Goal: Find specific fact: Find specific fact

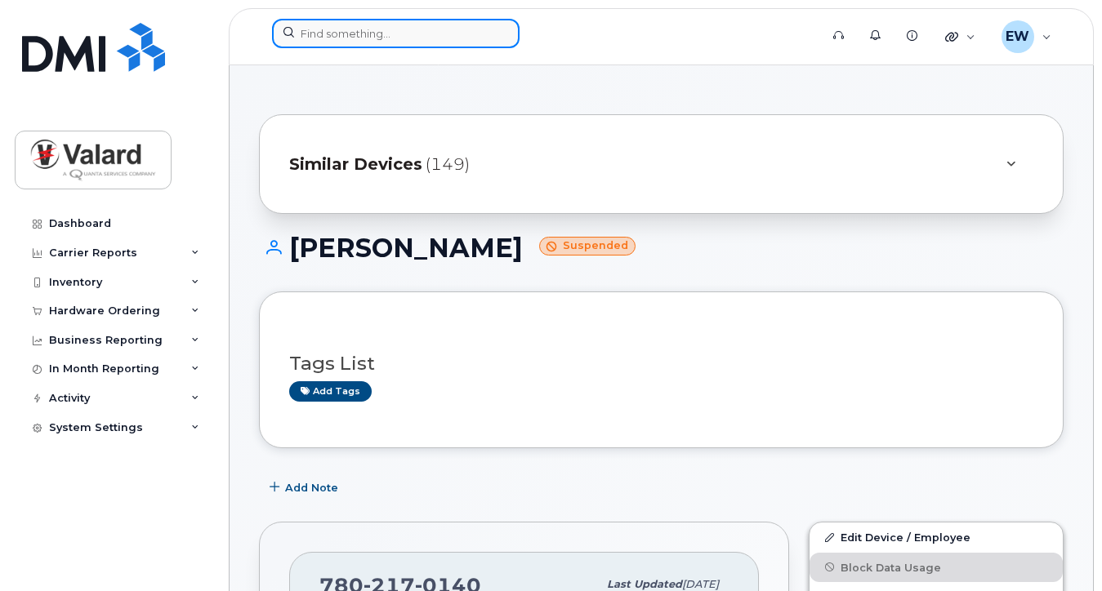
click at [357, 29] on input at bounding box center [396, 33] width 248 height 29
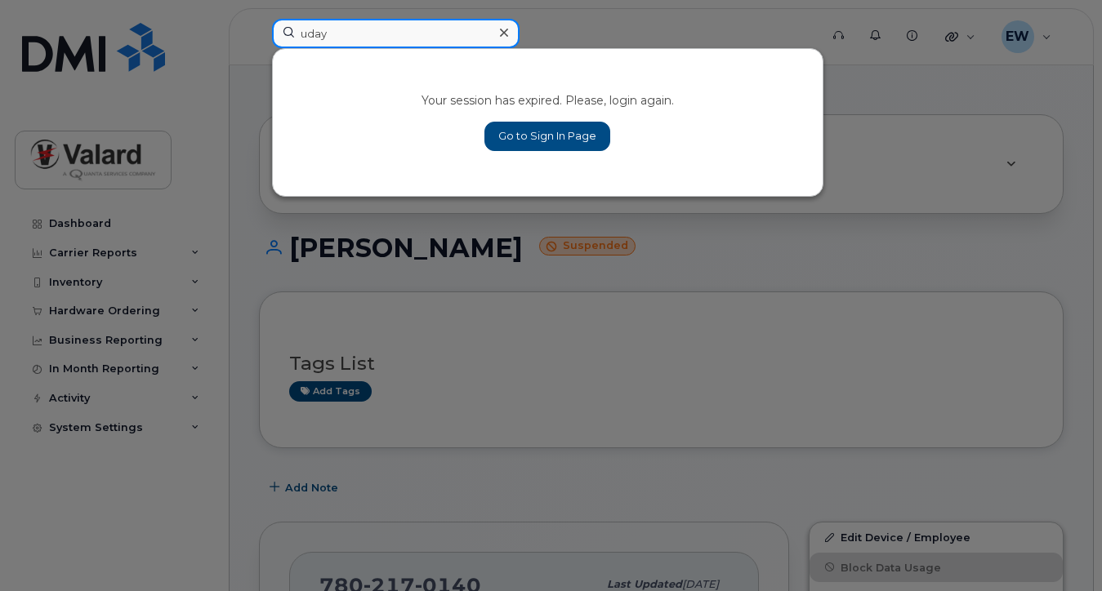
type input "uday"
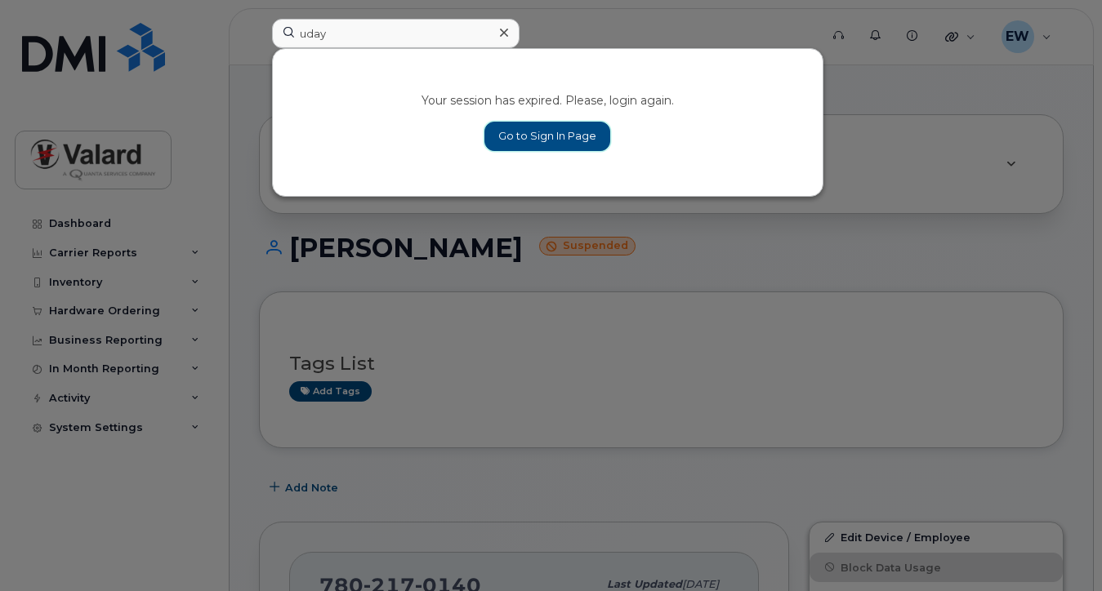
click at [525, 129] on link "Go to Sign In Page" at bounding box center [547, 136] width 126 height 29
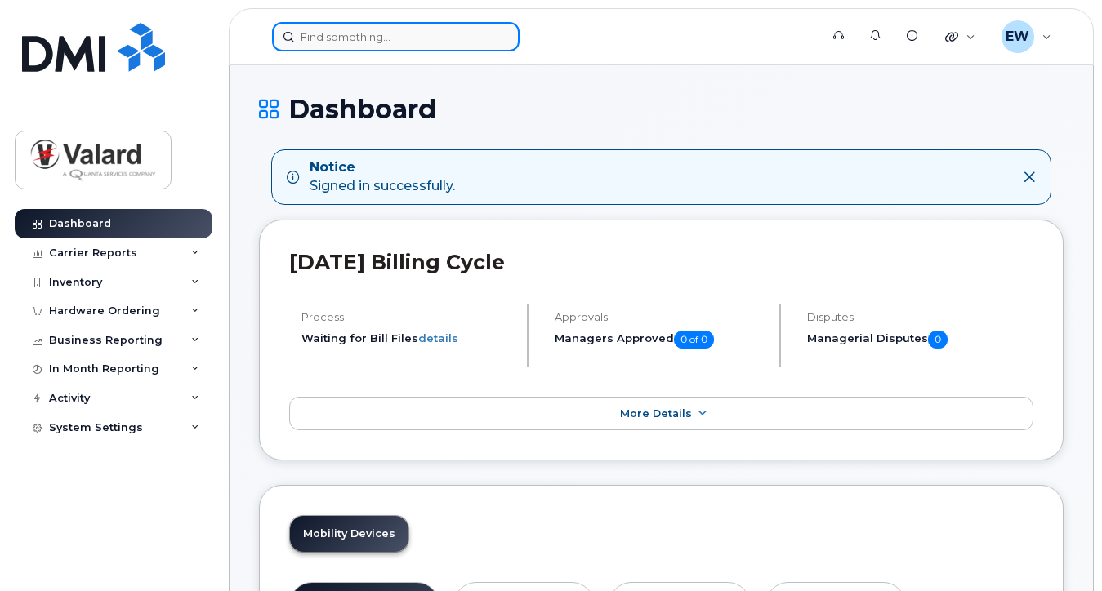
click at [356, 44] on input at bounding box center [396, 36] width 248 height 29
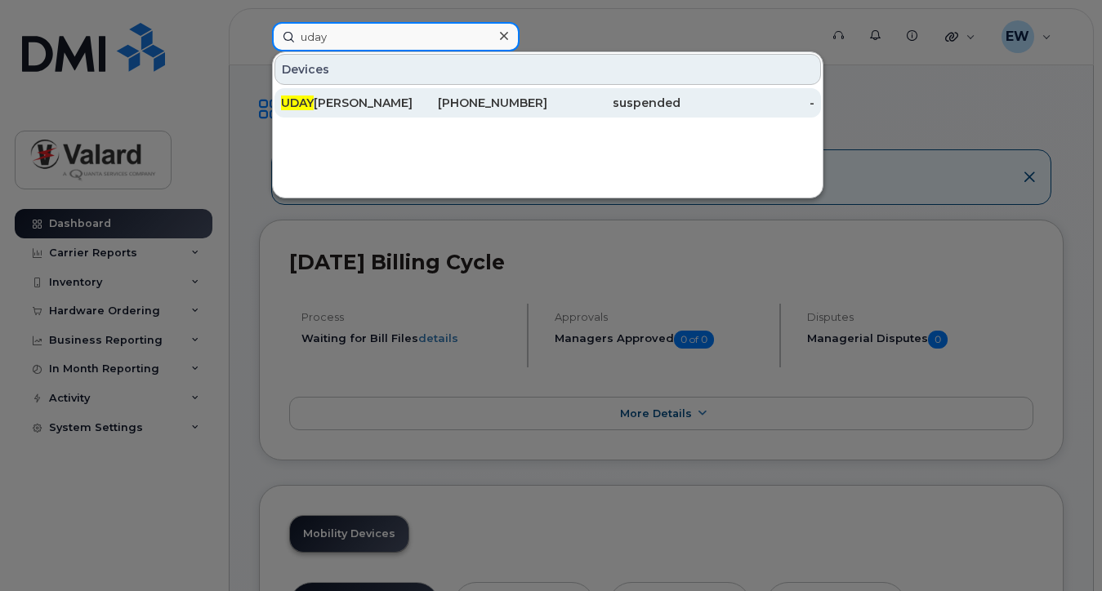
type input "uday"
click at [364, 105] on div "UDAY BAJWA" at bounding box center [347, 103] width 133 height 16
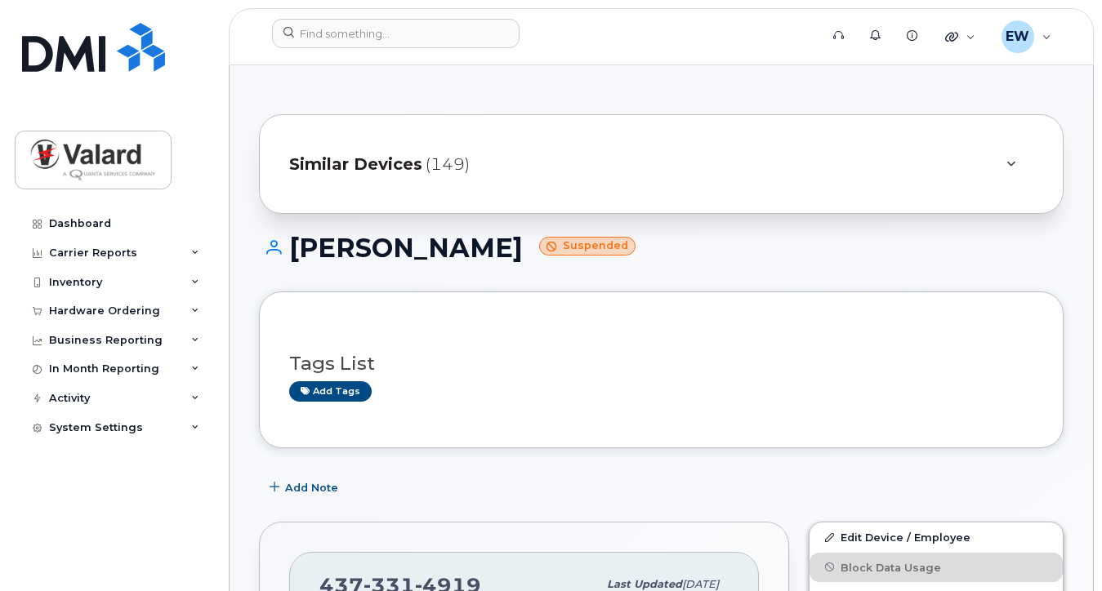
click at [936, 234] on h1 "[PERSON_NAME] Suspended" at bounding box center [661, 248] width 805 height 29
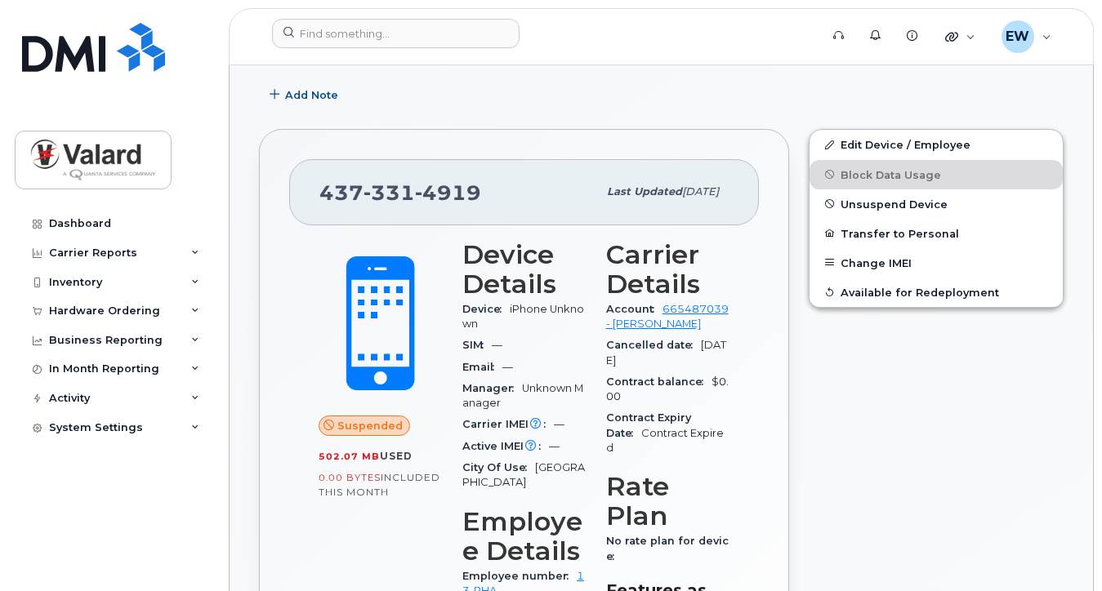
scroll to position [408, 0]
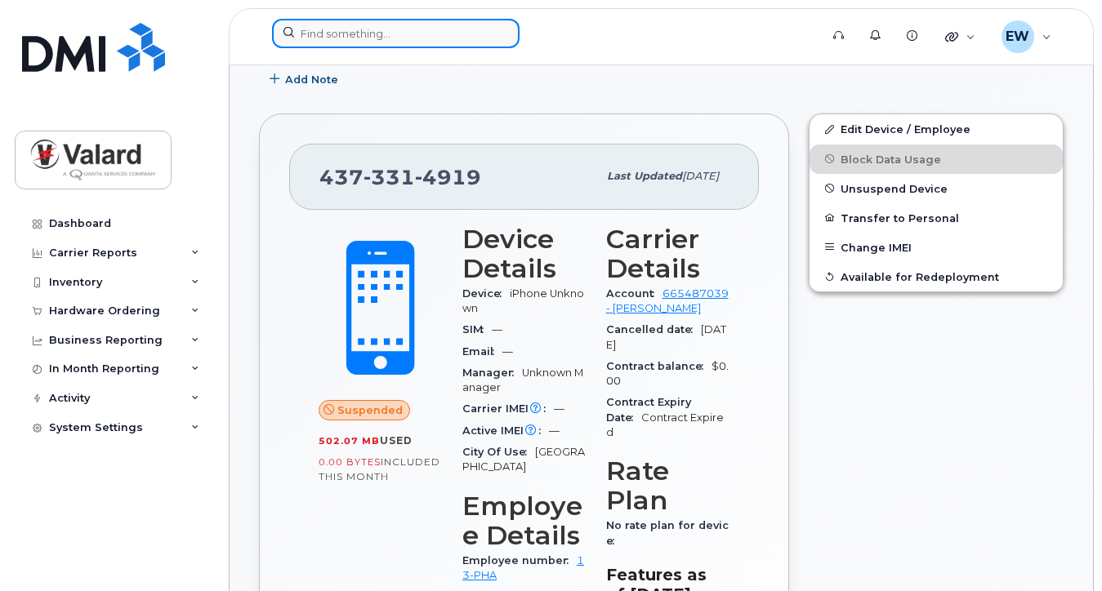
click at [328, 30] on input at bounding box center [396, 33] width 248 height 29
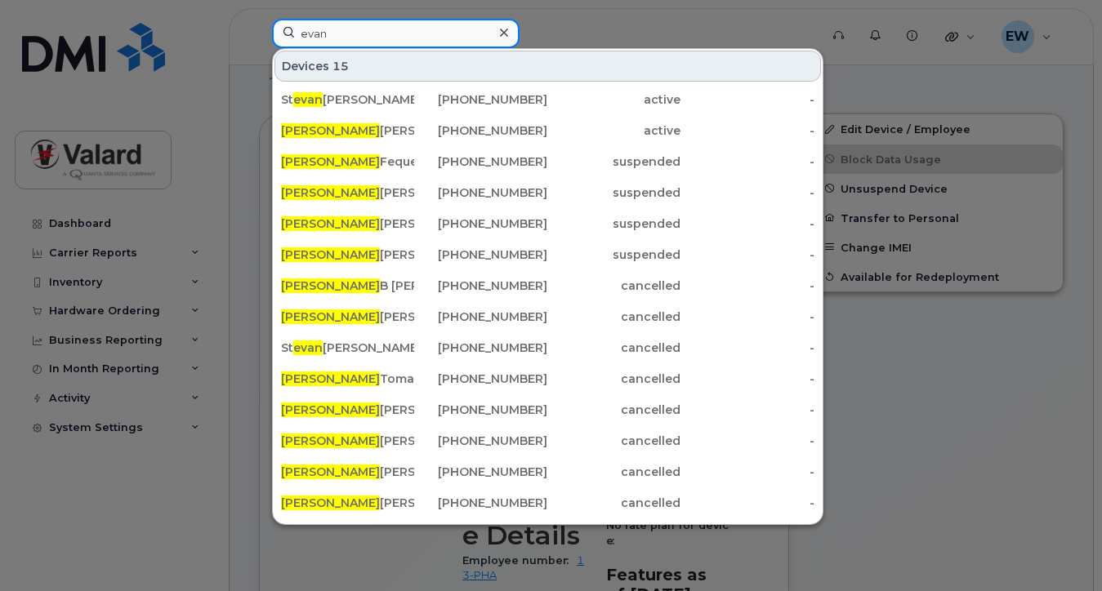
drag, startPoint x: 342, startPoint y: 41, endPoint x: 259, endPoint y: 34, distance: 83.6
click at [259, 34] on div "[PERSON_NAME] 15 St [PERSON_NAME] [PHONE_NUMBER] active - [PERSON_NAME] [PHONE_…" at bounding box center [540, 37] width 563 height 36
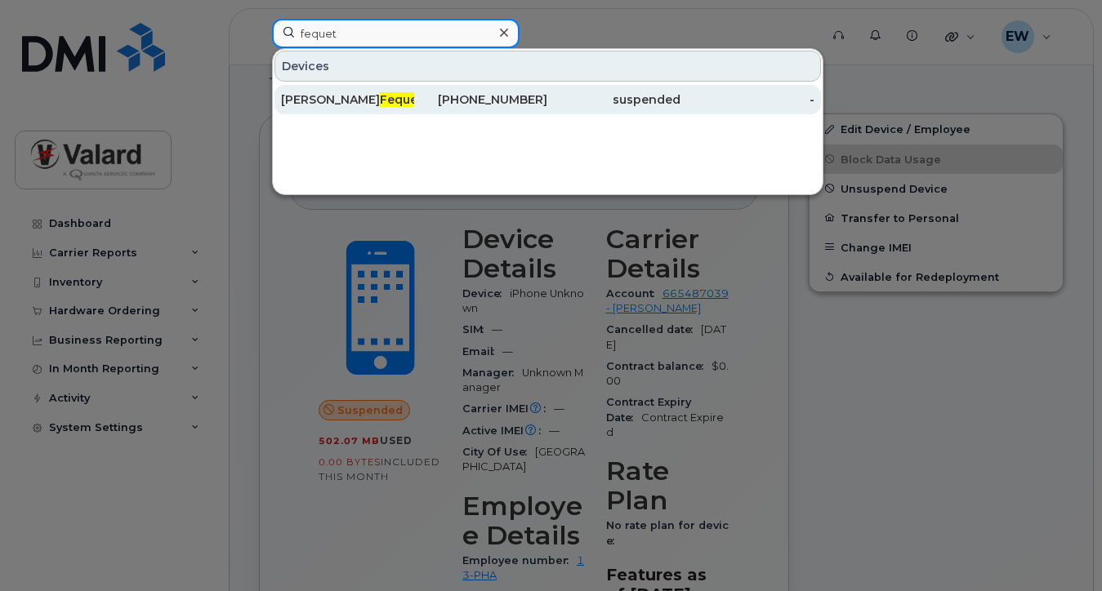
type input "fequet"
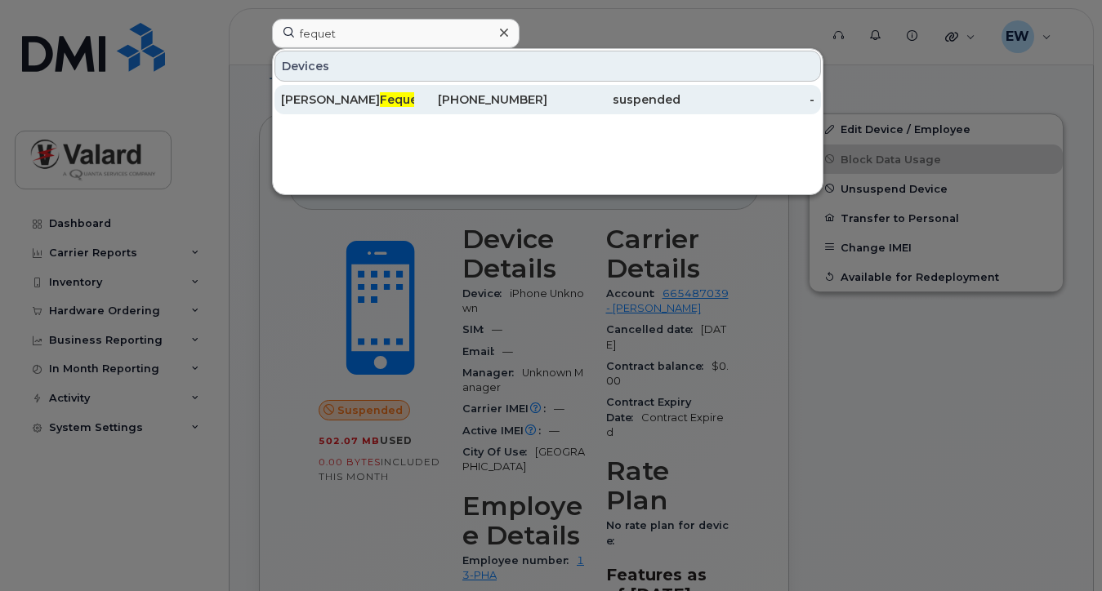
click at [380, 105] on span "Fequet" at bounding box center [401, 99] width 42 height 15
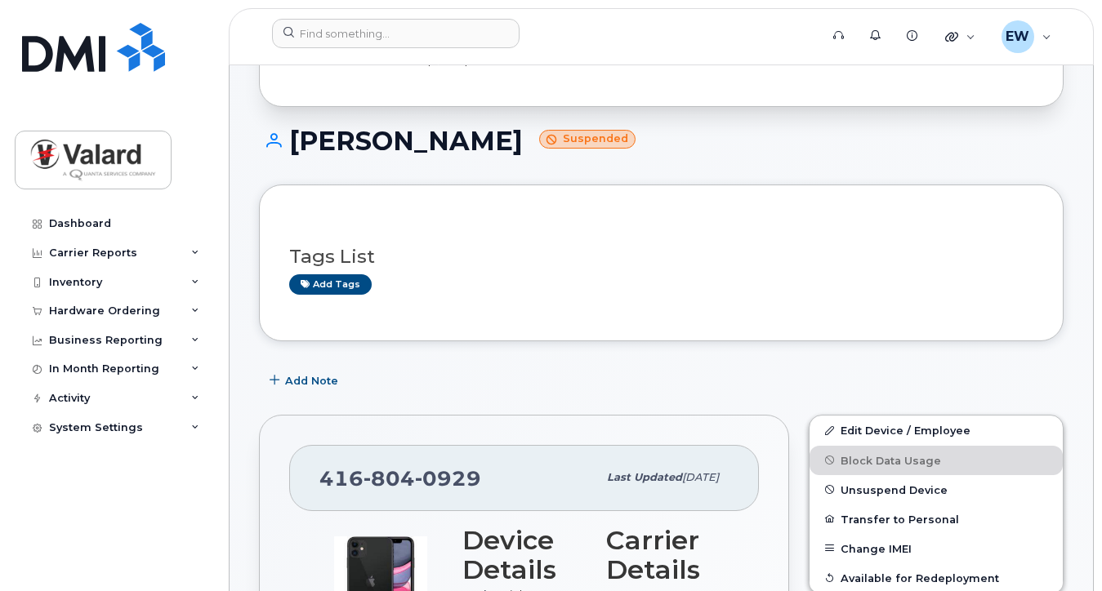
scroll to position [245, 0]
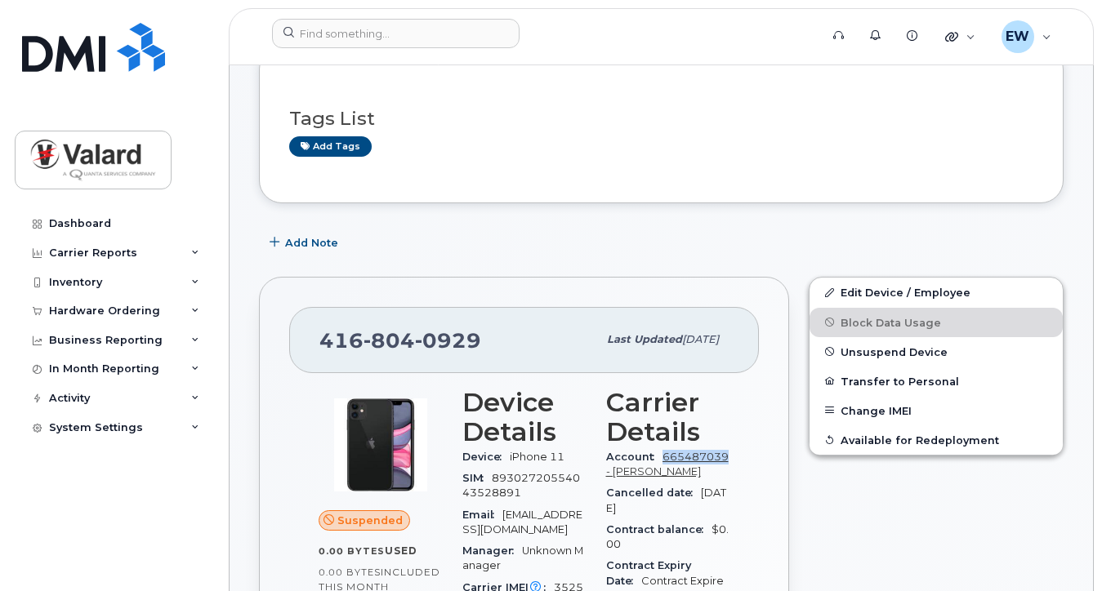
drag, startPoint x: 745, startPoint y: 454, endPoint x: 667, endPoint y: 456, distance: 78.4
copy link "665487039"
drag, startPoint x: 477, startPoint y: 339, endPoint x: 325, endPoint y: 345, distance: 152.1
click at [325, 345] on span "416 804 0929" at bounding box center [400, 340] width 162 height 25
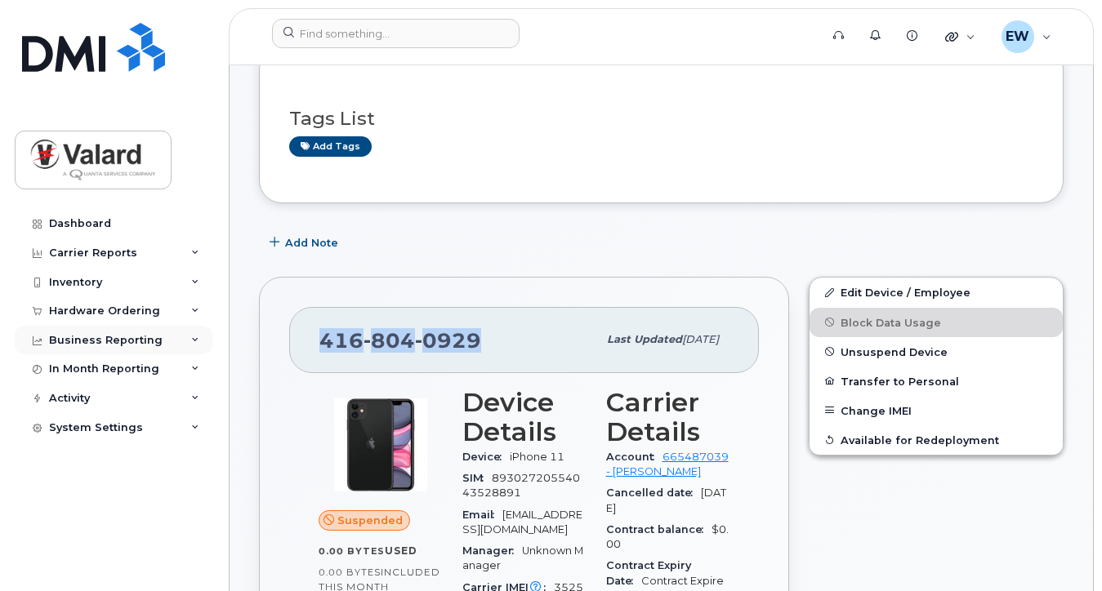
copy span "416 804 0929"
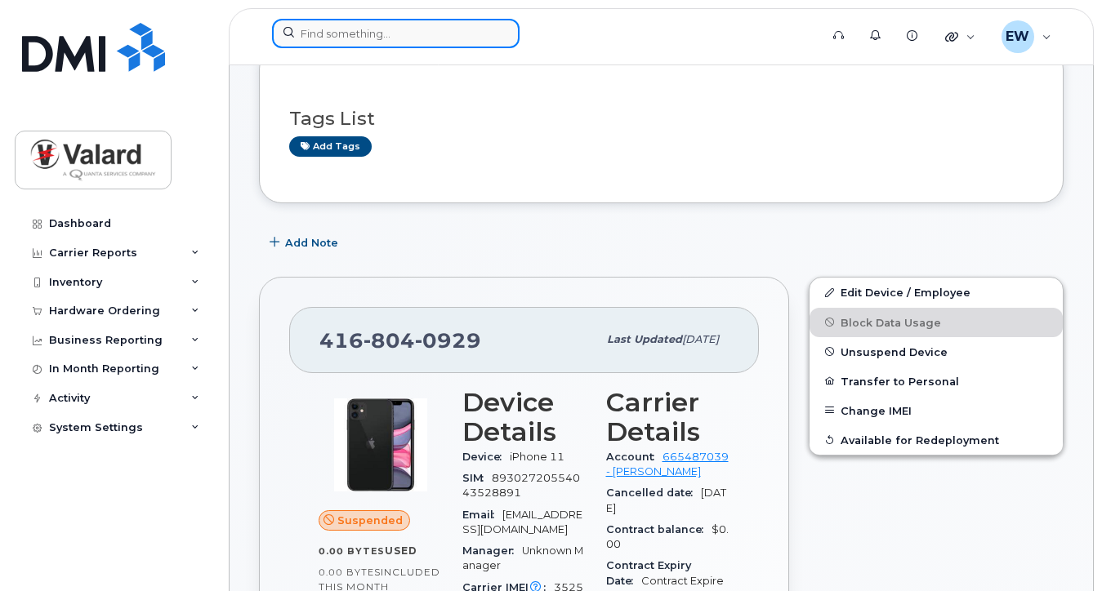
click at [346, 40] on input at bounding box center [396, 33] width 248 height 29
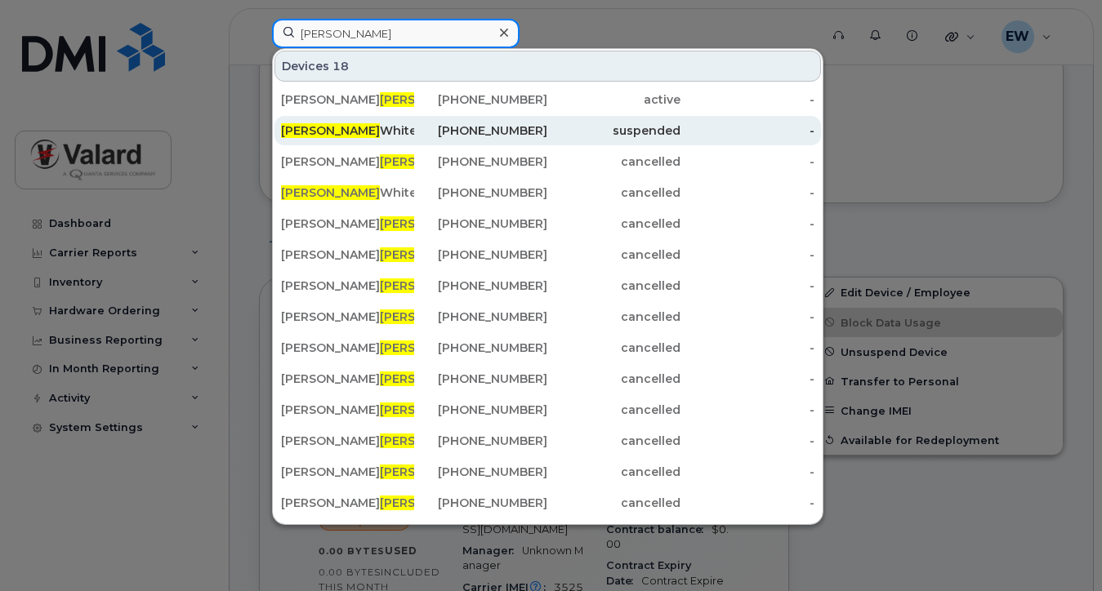
type input "blair"
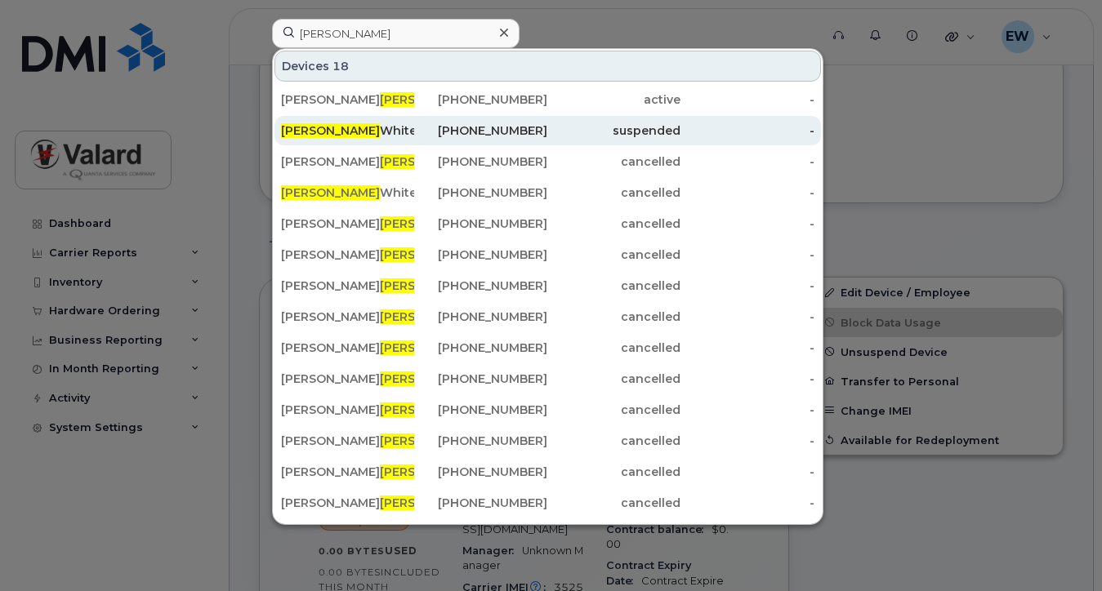
click at [339, 131] on div "Blair White" at bounding box center [347, 131] width 133 height 16
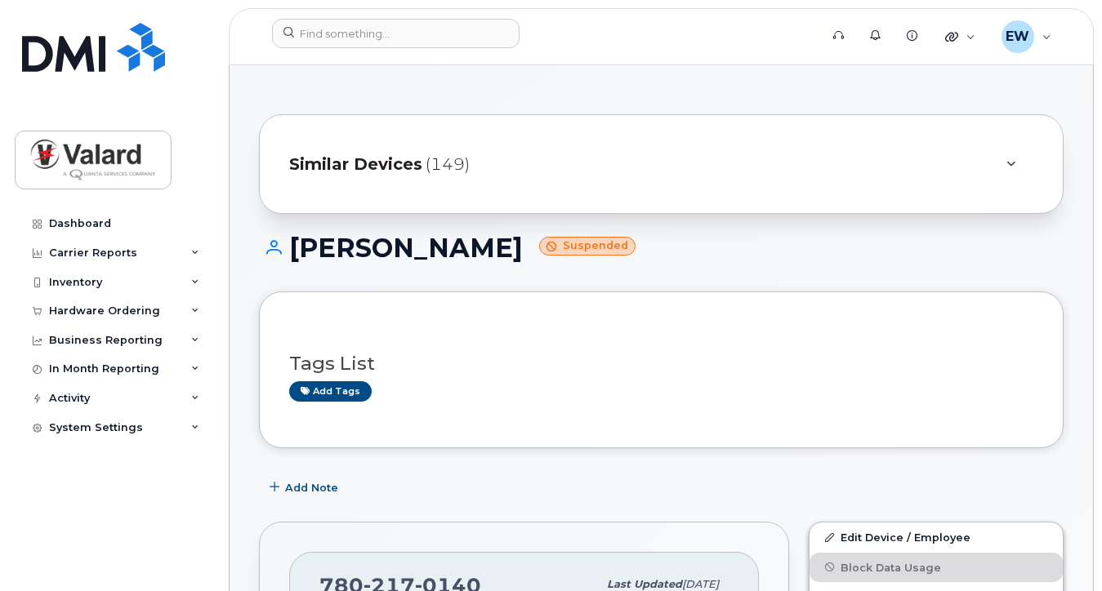
drag, startPoint x: 743, startPoint y: 560, endPoint x: 705, endPoint y: 539, distance: 42.8
click at [722, 491] on div "Add Note" at bounding box center [661, 487] width 805 height 29
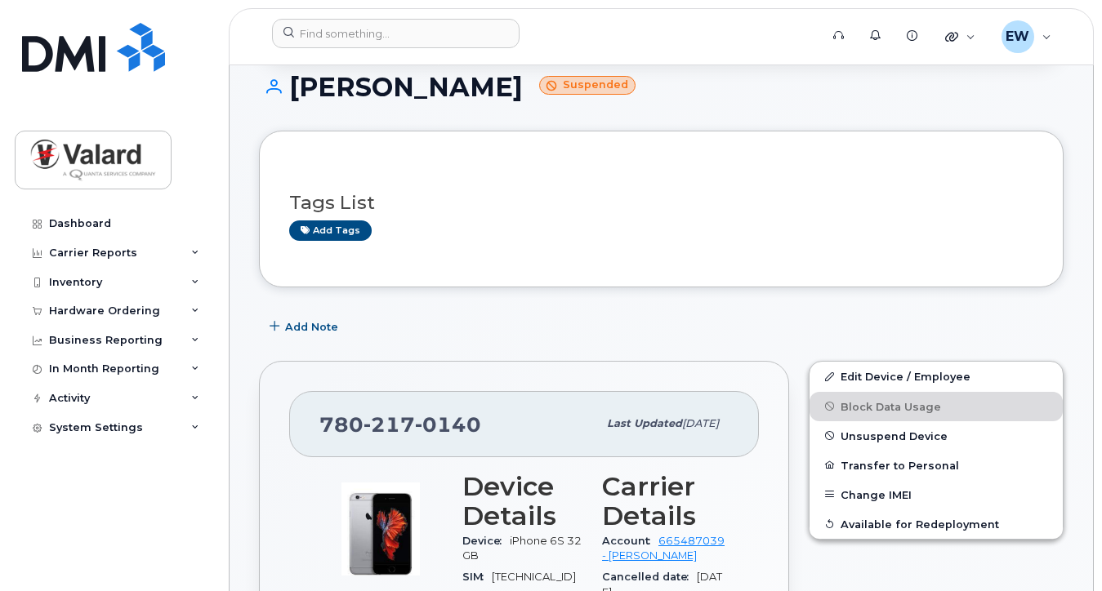
scroll to position [163, 0]
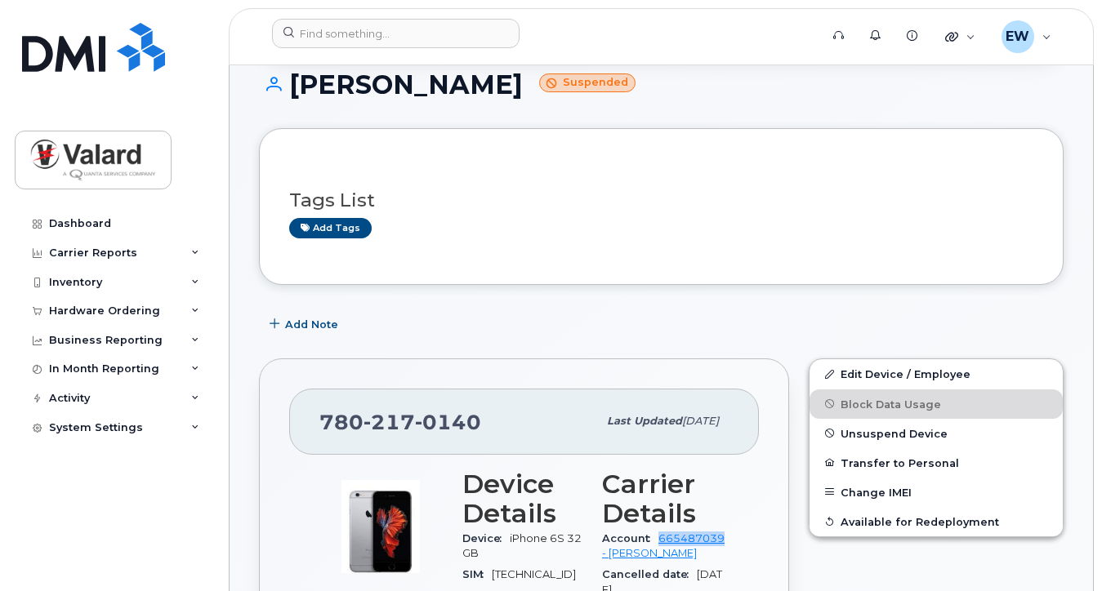
drag, startPoint x: 735, startPoint y: 537, endPoint x: 665, endPoint y: 546, distance: 70.8
copy link "665487039"
drag, startPoint x: 487, startPoint y: 426, endPoint x: 315, endPoint y: 420, distance: 171.7
click at [315, 420] on div "780 217 0140 Last updated May 23, 2025" at bounding box center [524, 421] width 470 height 65
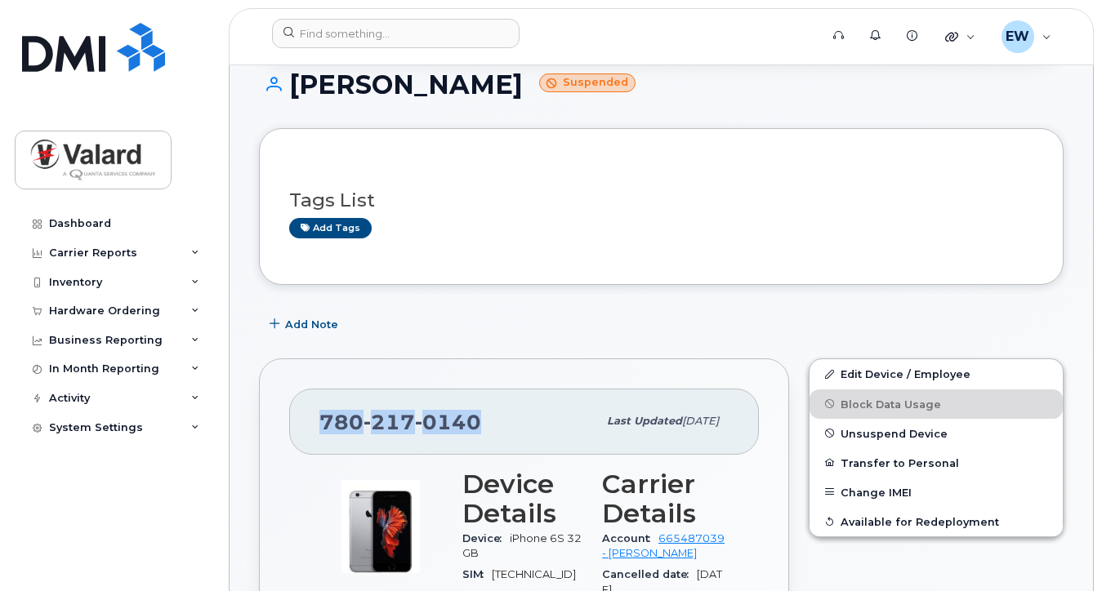
copy span "780 217 0140"
